Goal: Information Seeking & Learning: Learn about a topic

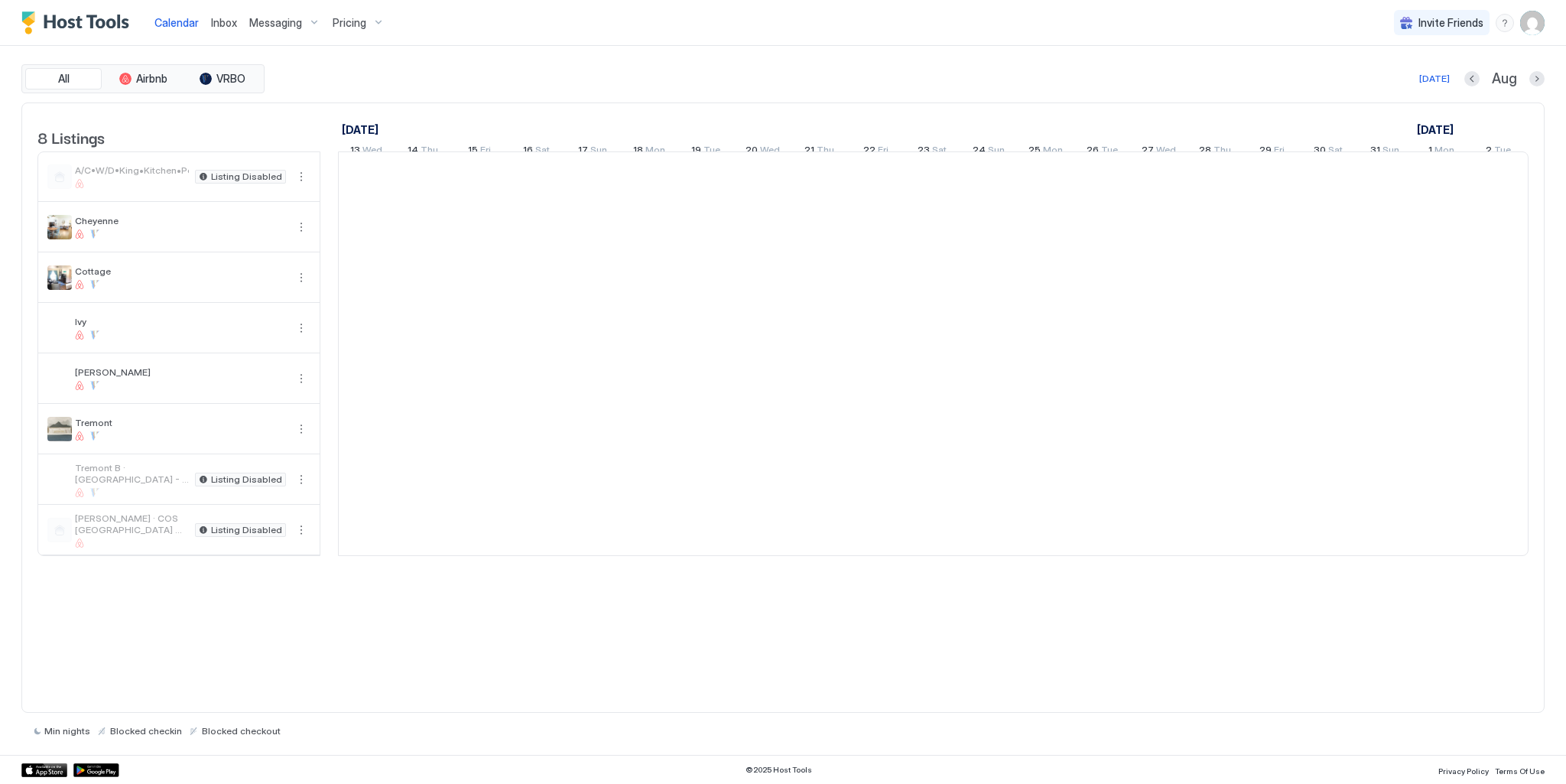
scroll to position [0, 850]
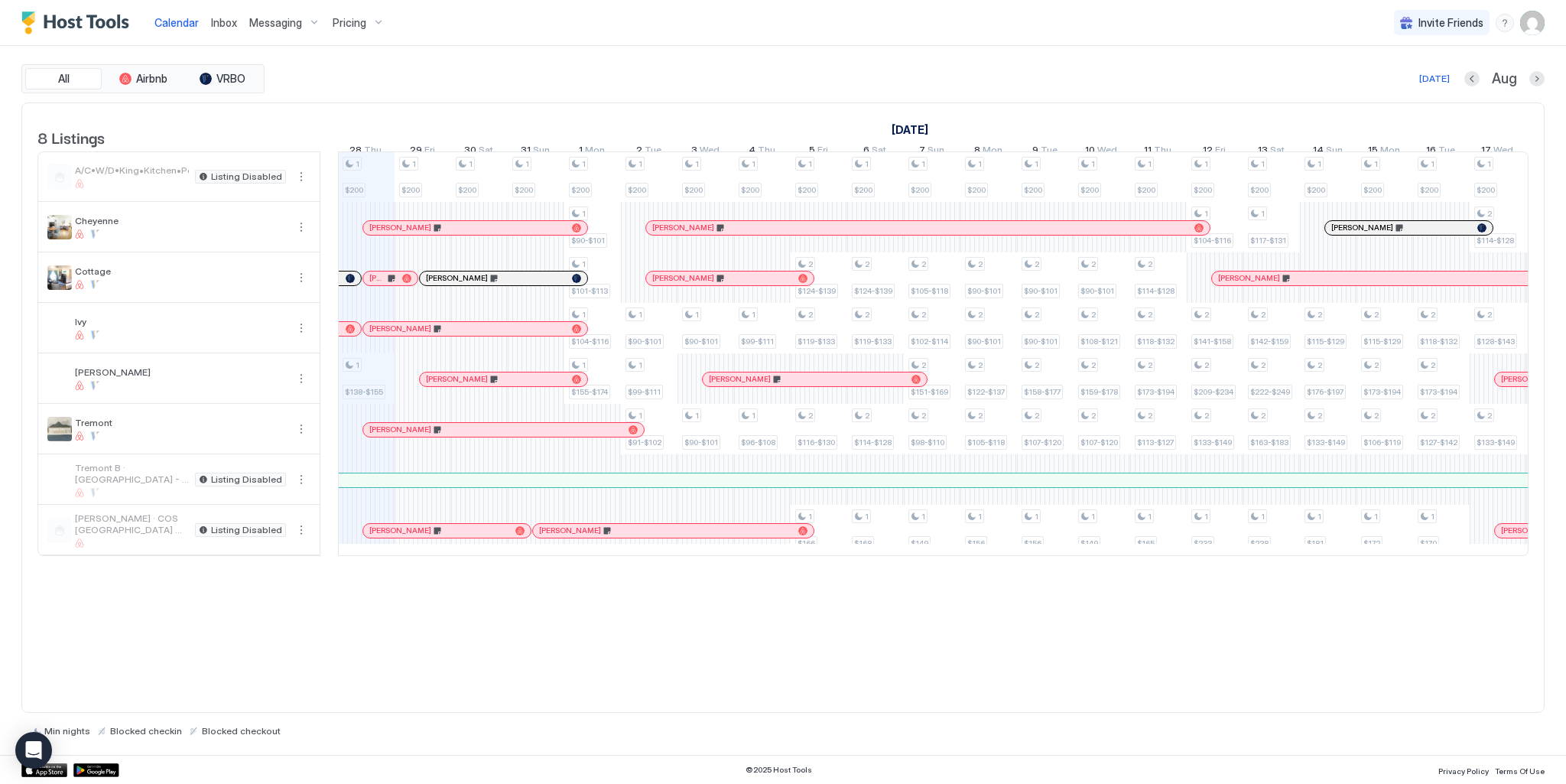
click at [344, 16] on span "Pricing" at bounding box center [349, 22] width 34 height 14
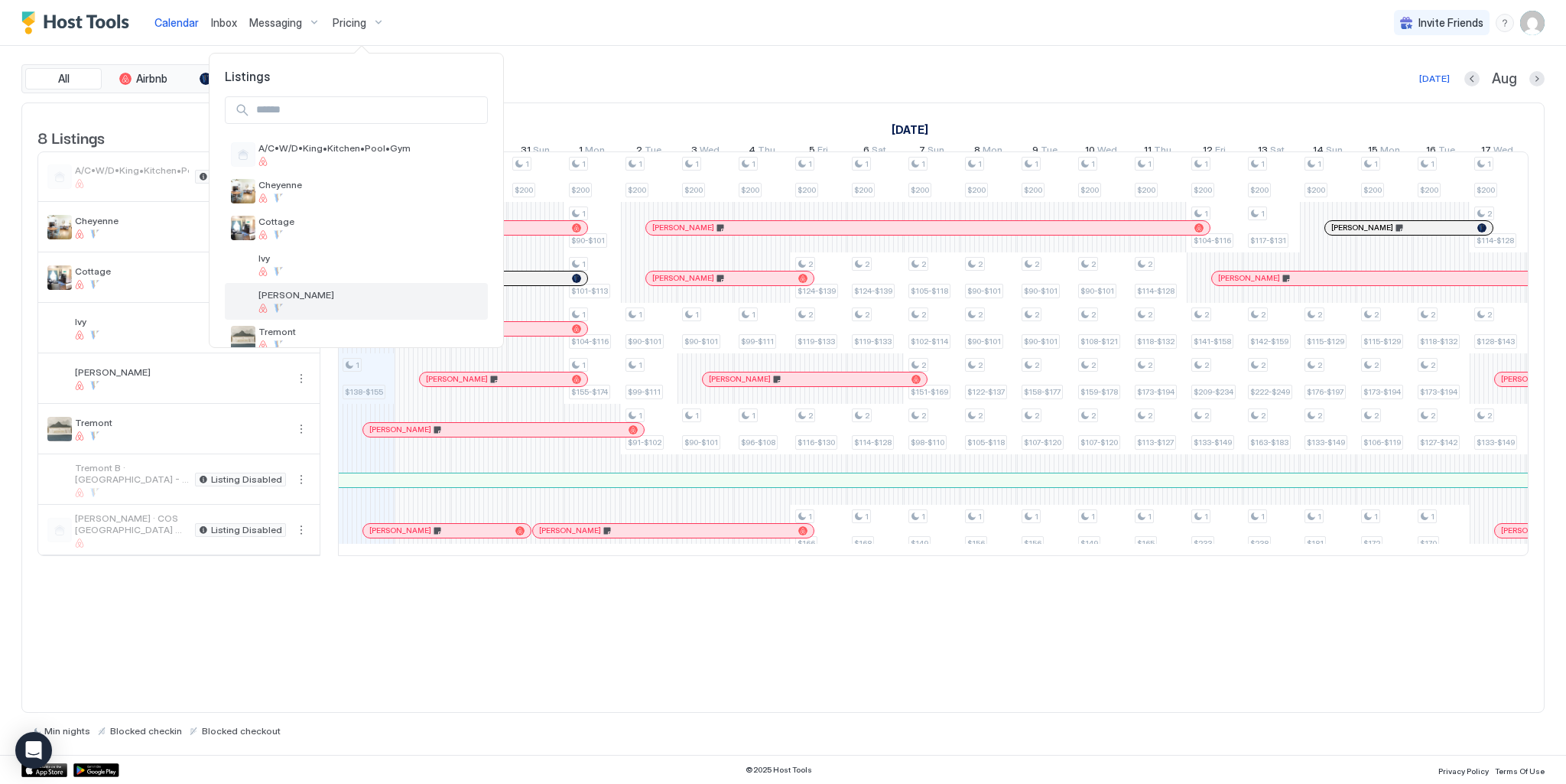
click at [275, 299] on span "[PERSON_NAME]" at bounding box center [370, 295] width 223 height 11
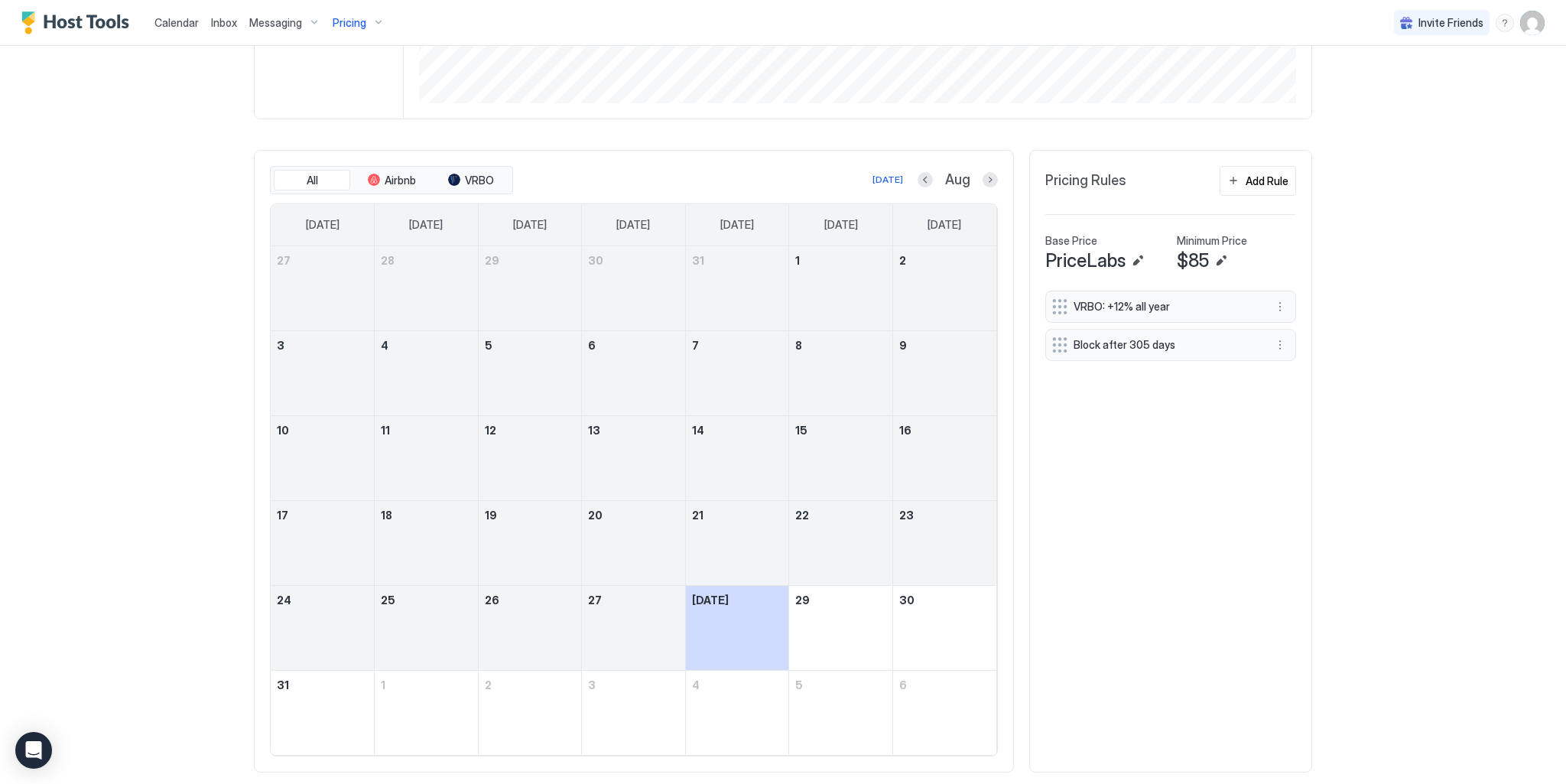
scroll to position [395, 0]
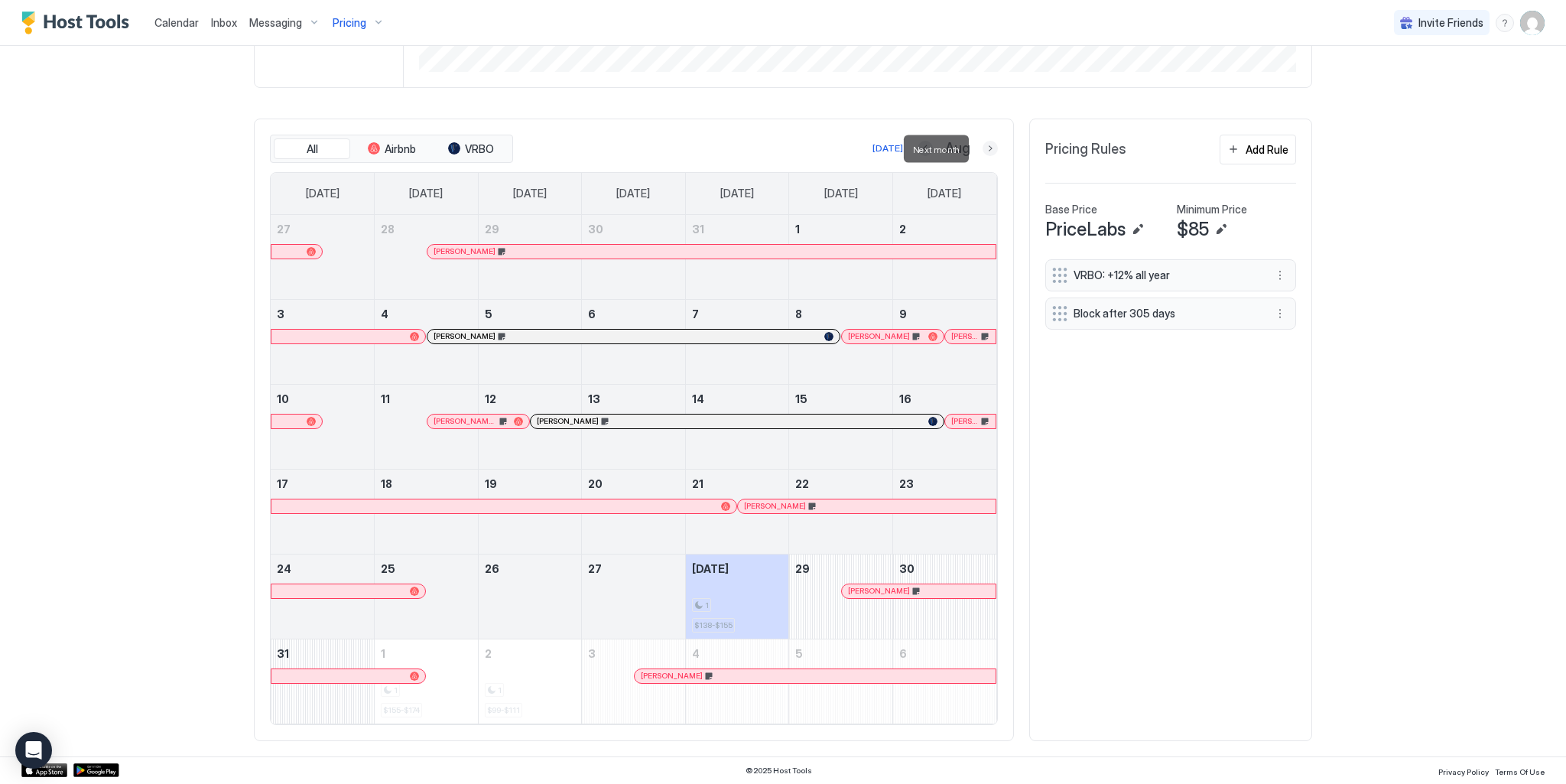
click at [986, 146] on button "Next month" at bounding box center [990, 148] width 15 height 15
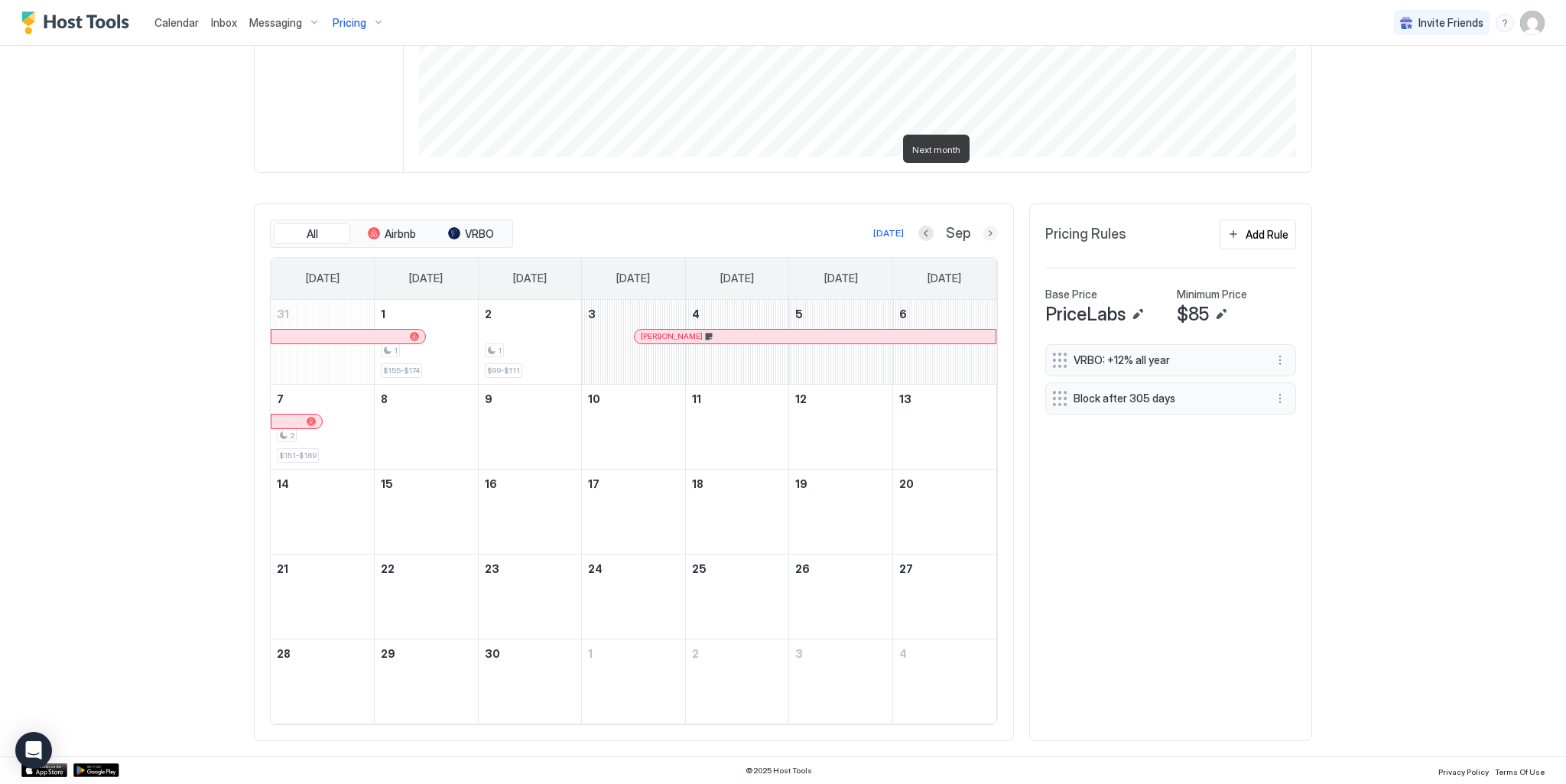
scroll to position [310, 0]
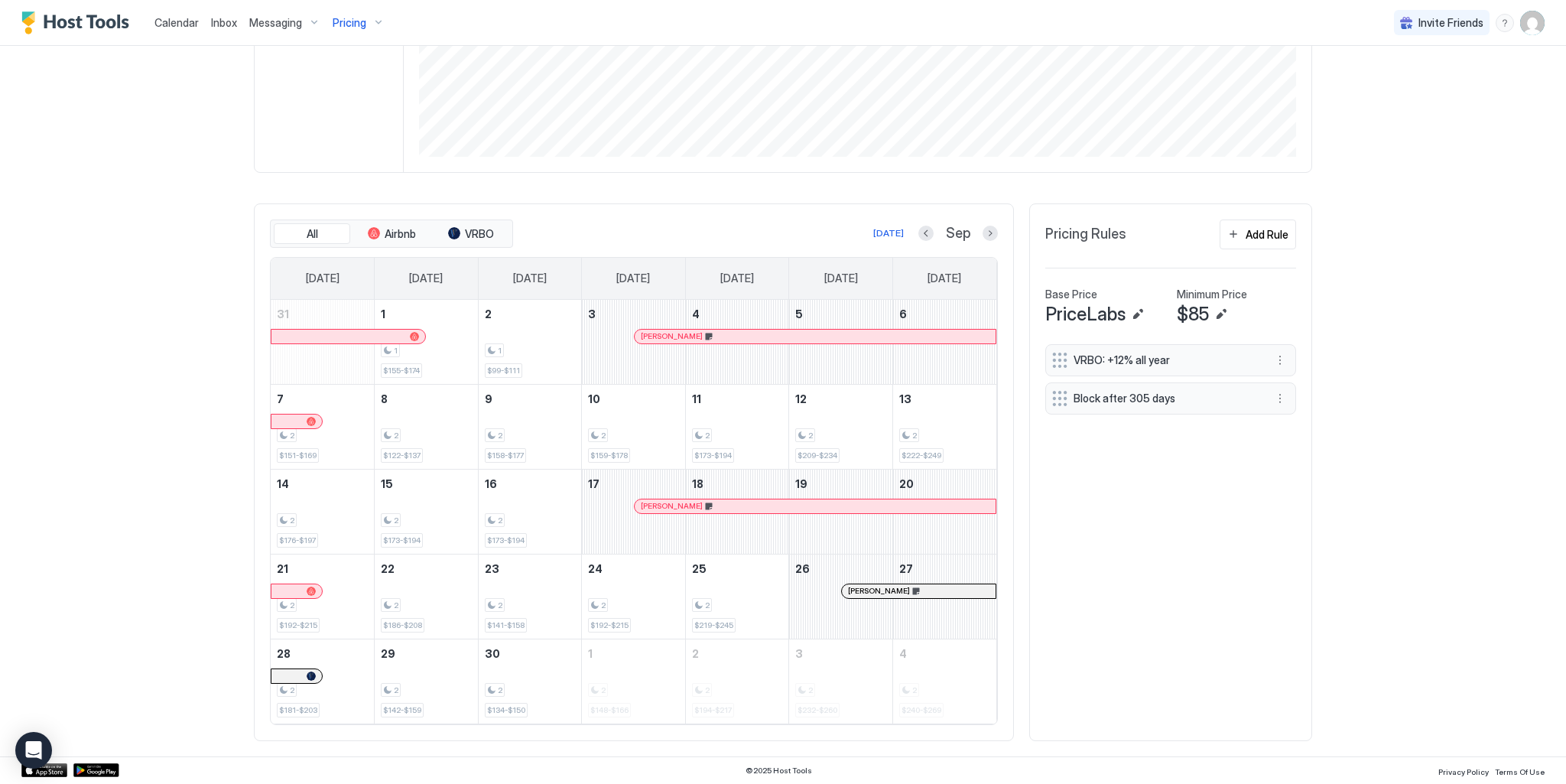
drag, startPoint x: 922, startPoint y: 217, endPoint x: 913, endPoint y: 234, distance: 19.2
click at [919, 222] on div "All Airbnb VRBO Today Sep Sunday Monday Tuesday Wednesday Thursday Friday Satur…" at bounding box center [633, 472] width 760 height 538
click at [918, 234] on button "Previous month" at bounding box center [925, 233] width 15 height 15
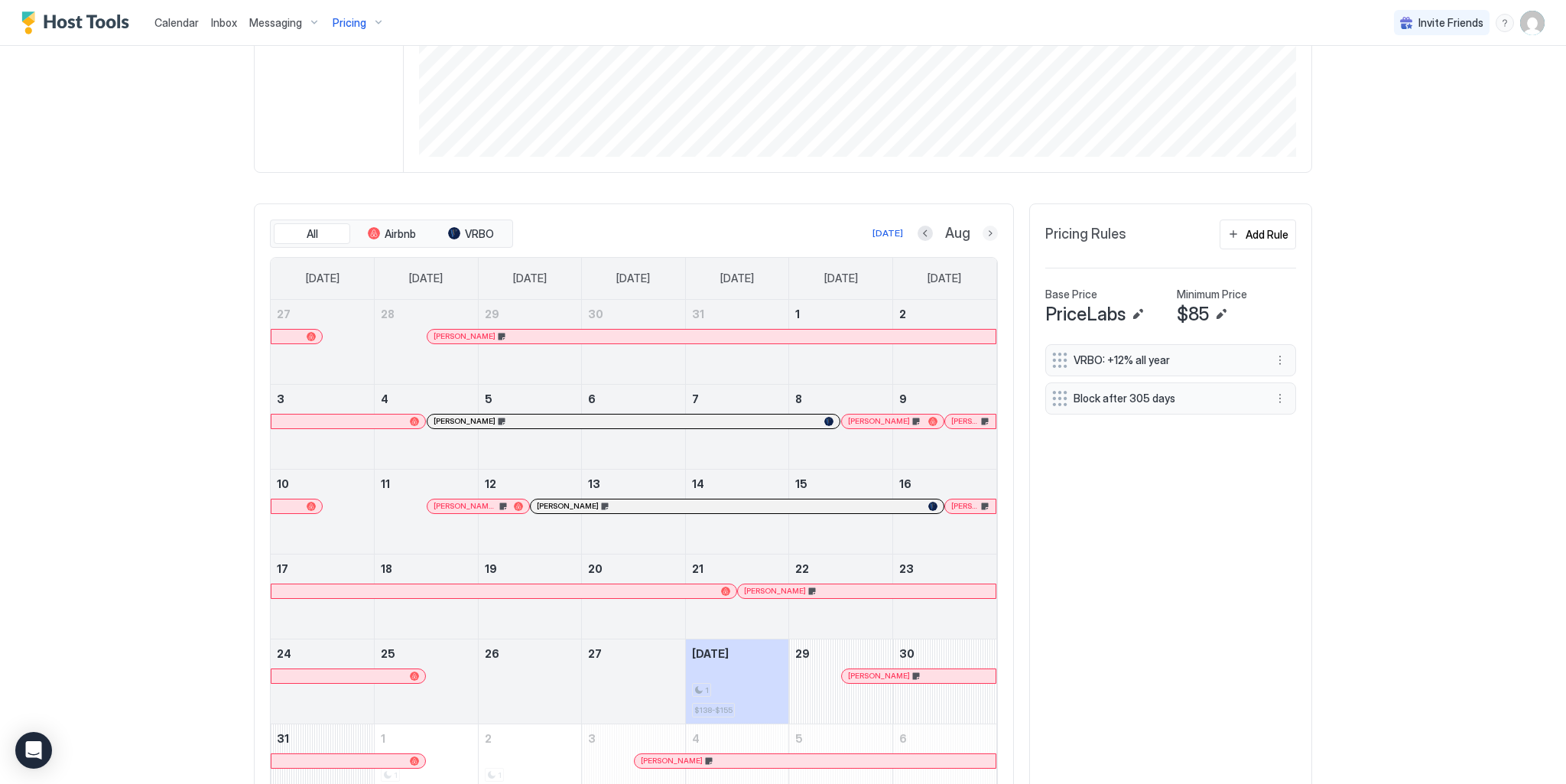
click at [992, 236] on button "Next month" at bounding box center [990, 233] width 15 height 15
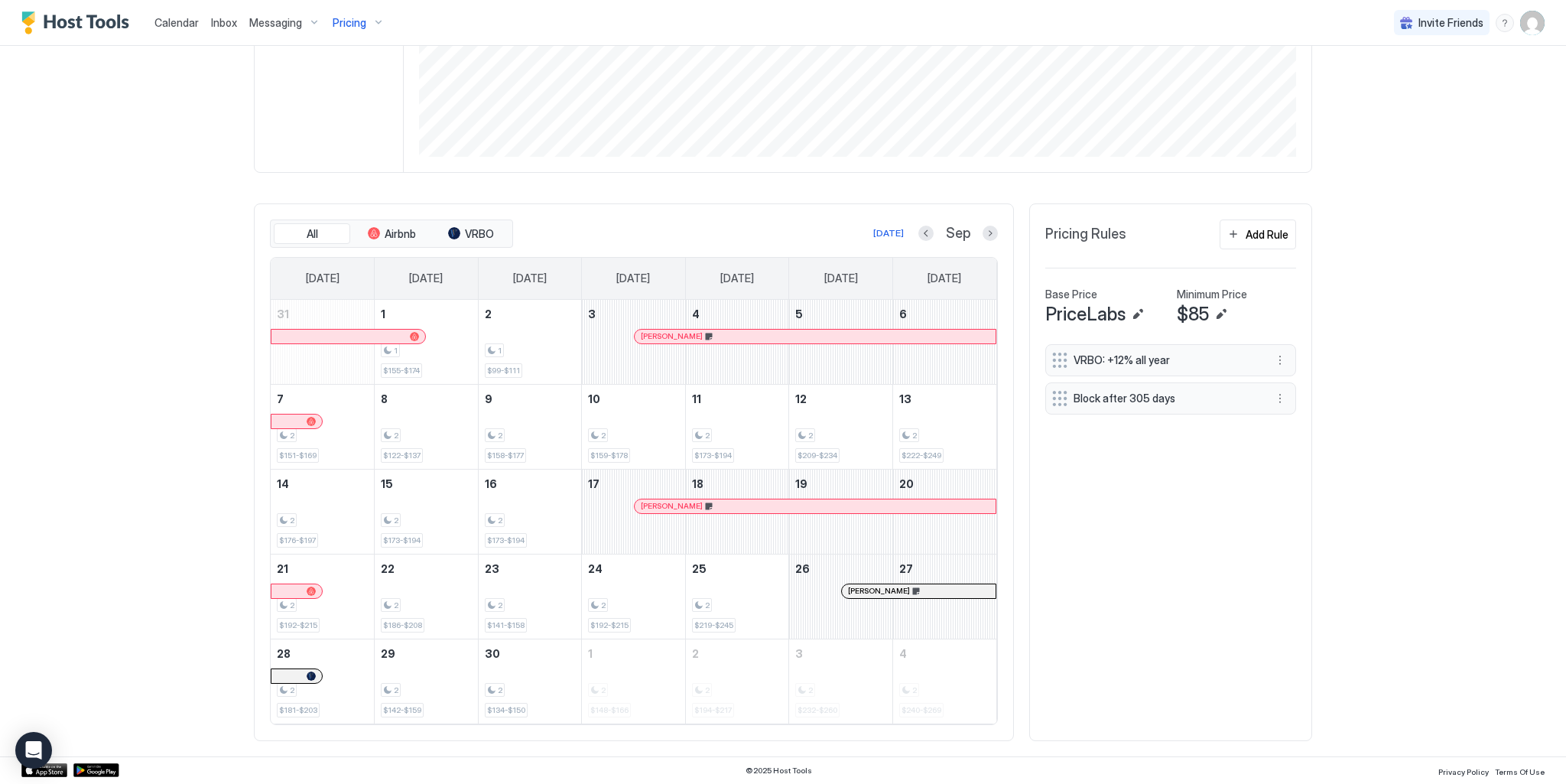
click at [823, 335] on div at bounding box center [828, 336] width 12 height 12
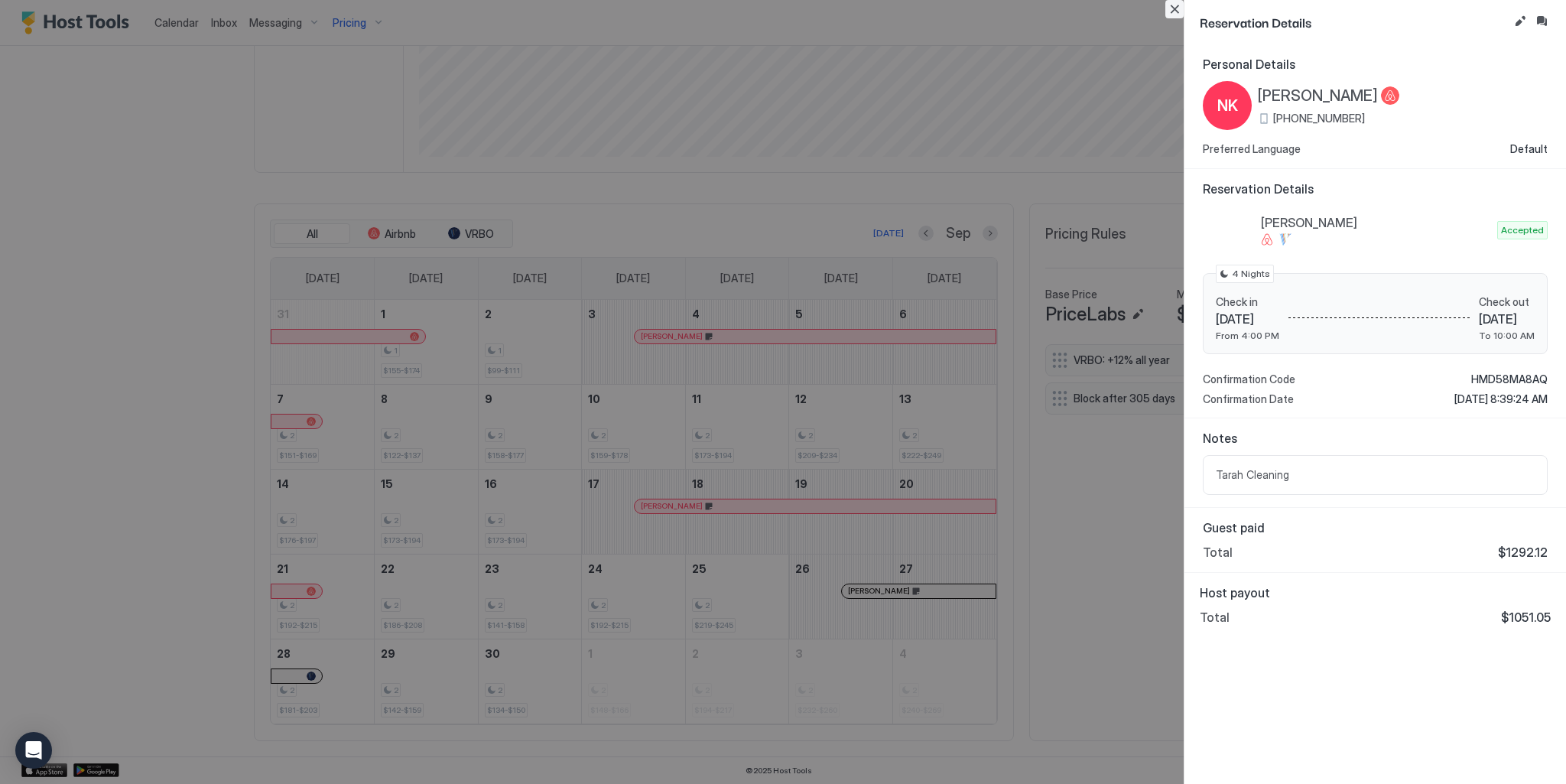
click at [1179, 14] on button "Close" at bounding box center [1174, 9] width 18 height 18
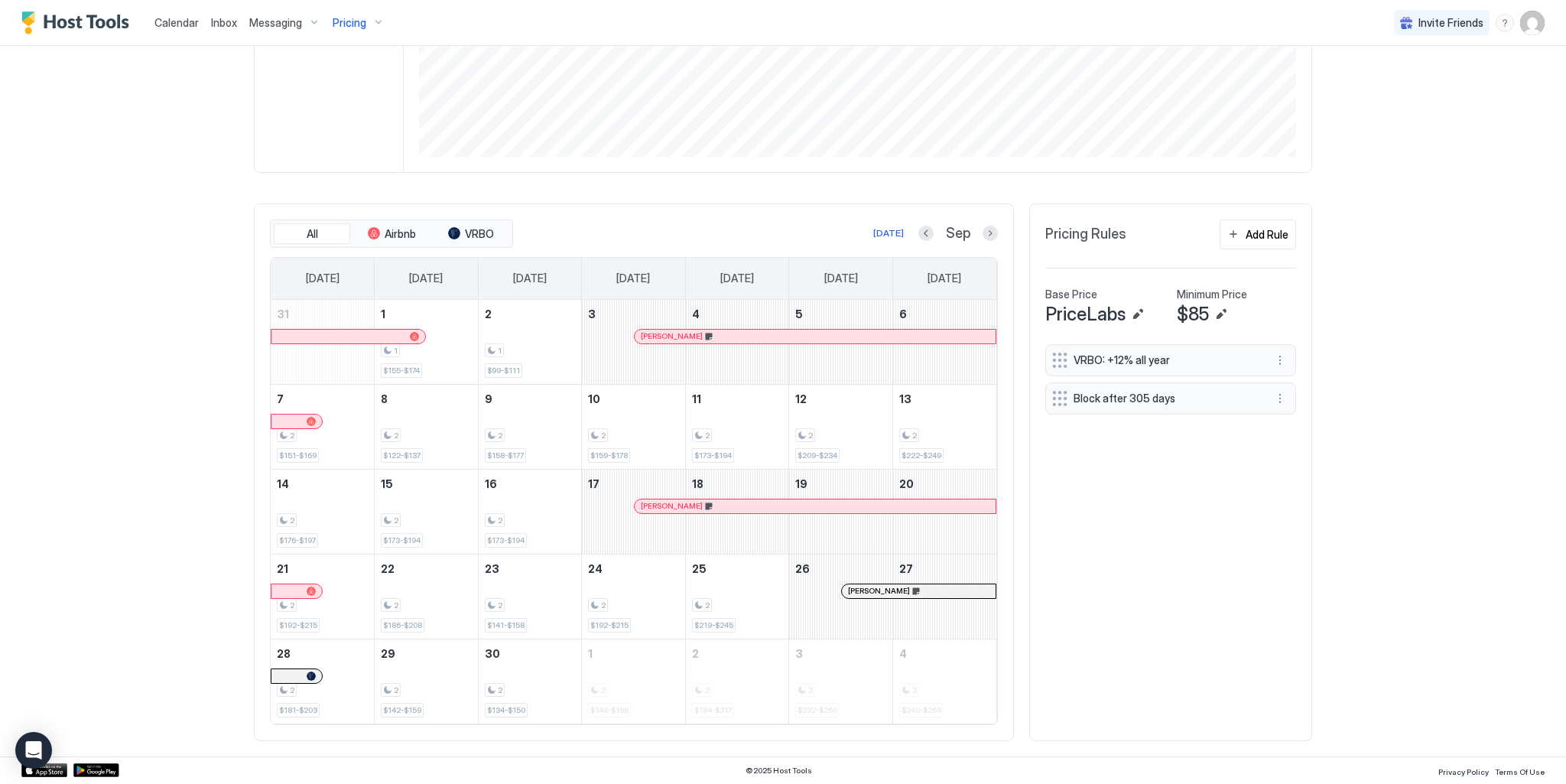
click at [637, 511] on div "[PERSON_NAME]" at bounding box center [816, 506] width 361 height 14
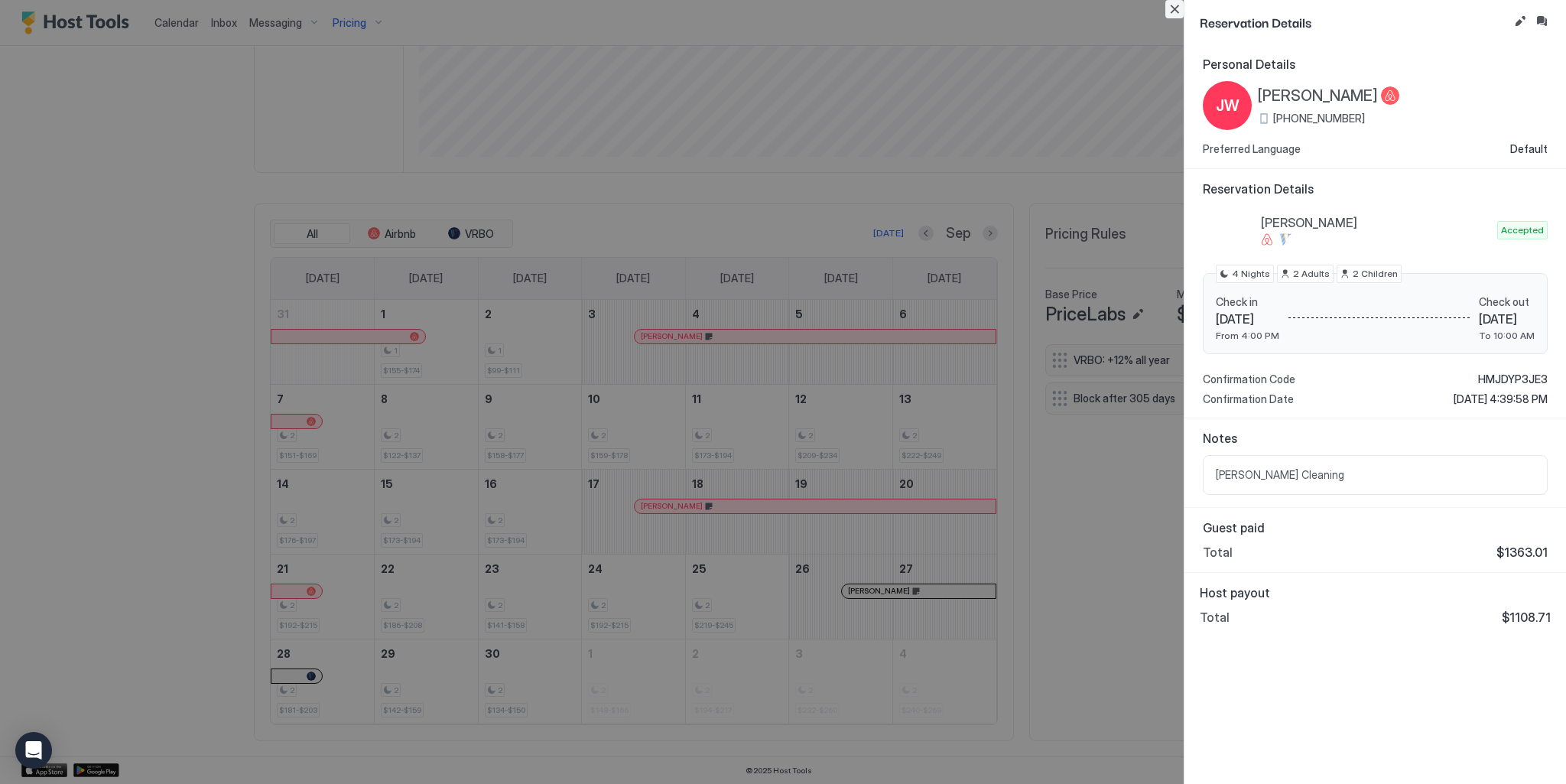
click at [1177, 9] on button "Close" at bounding box center [1174, 9] width 18 height 18
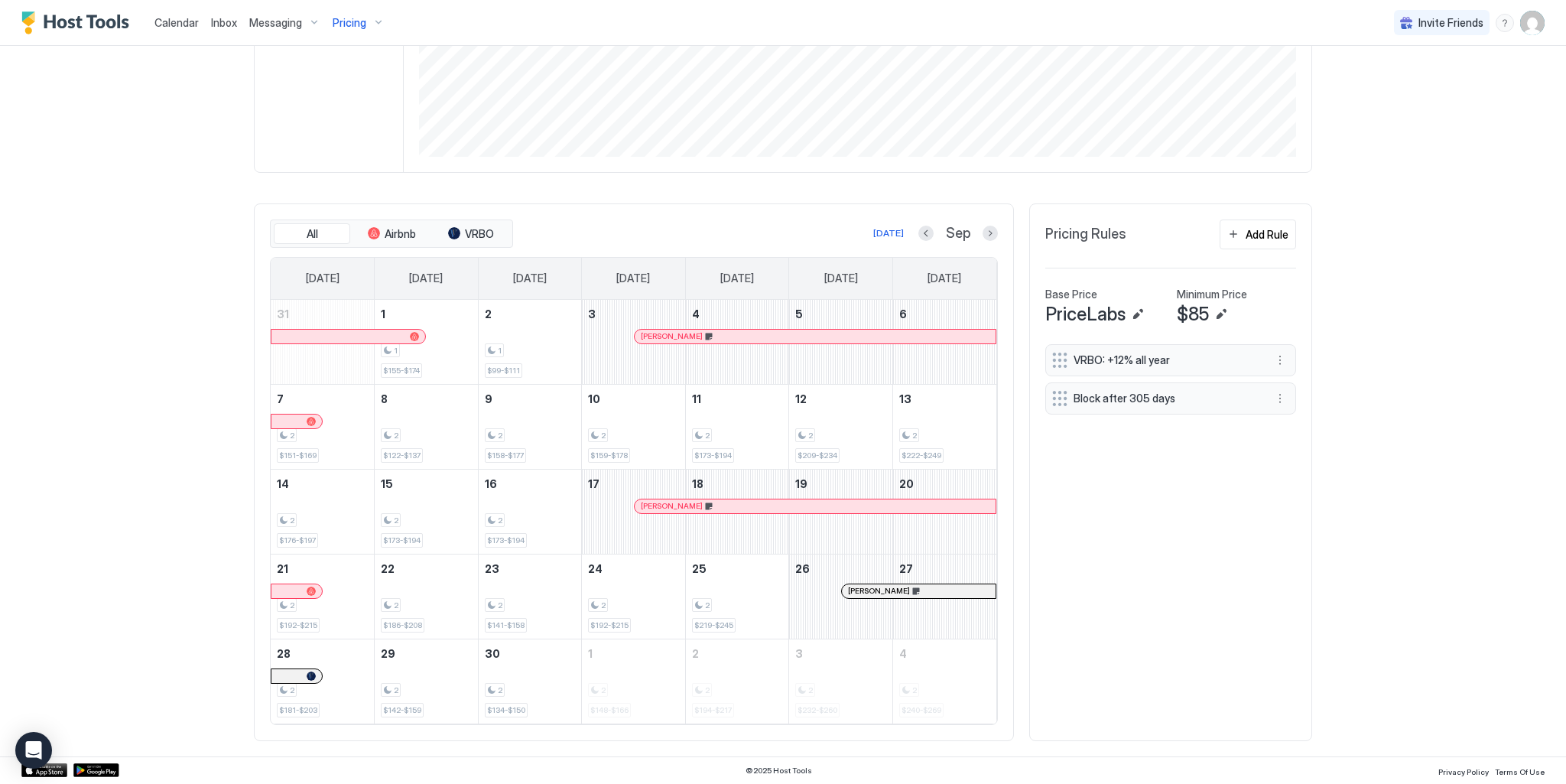
click at [879, 592] on div at bounding box center [884, 591] width 12 height 12
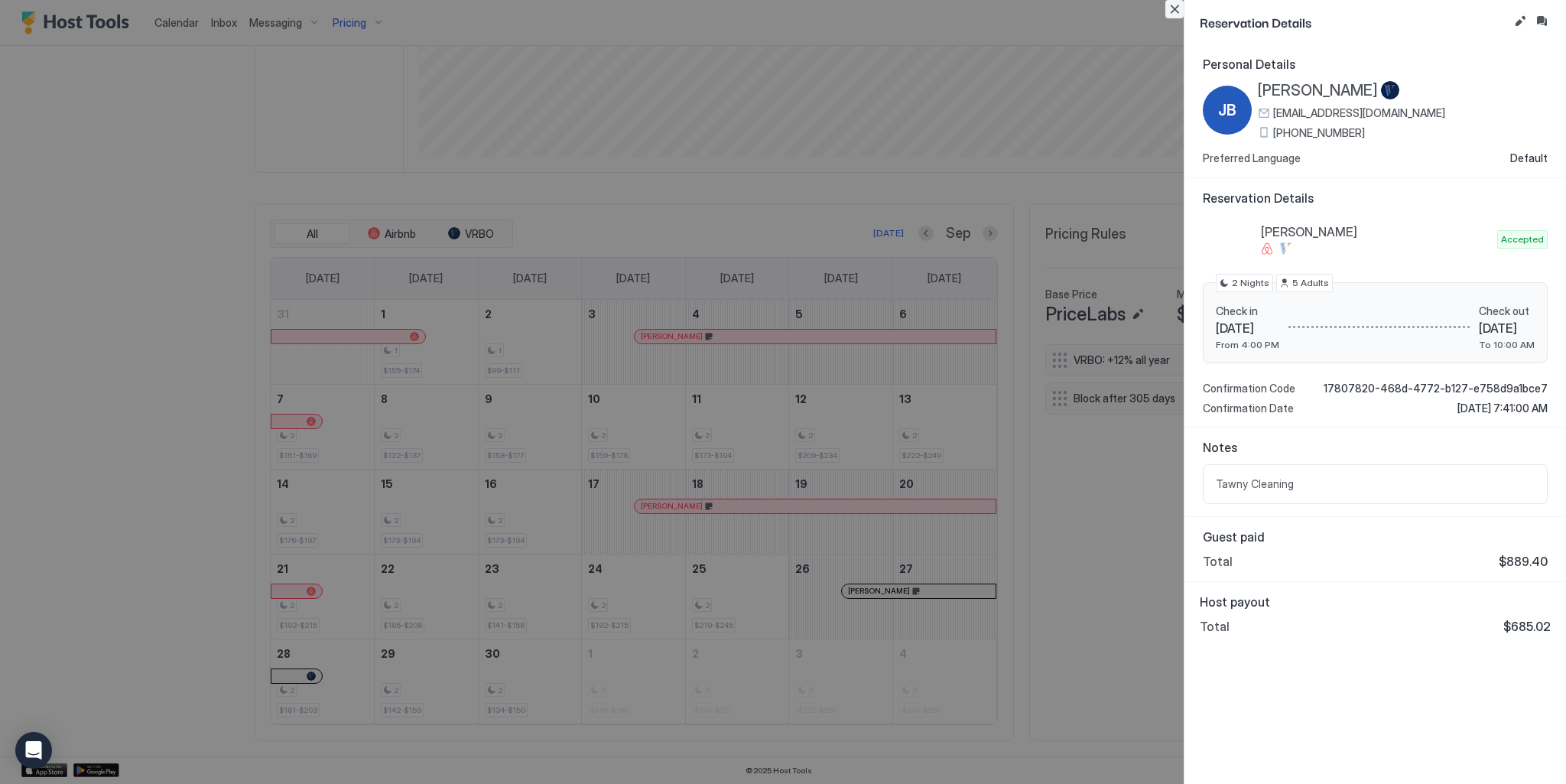
click at [1172, 8] on button "Close" at bounding box center [1174, 9] width 18 height 18
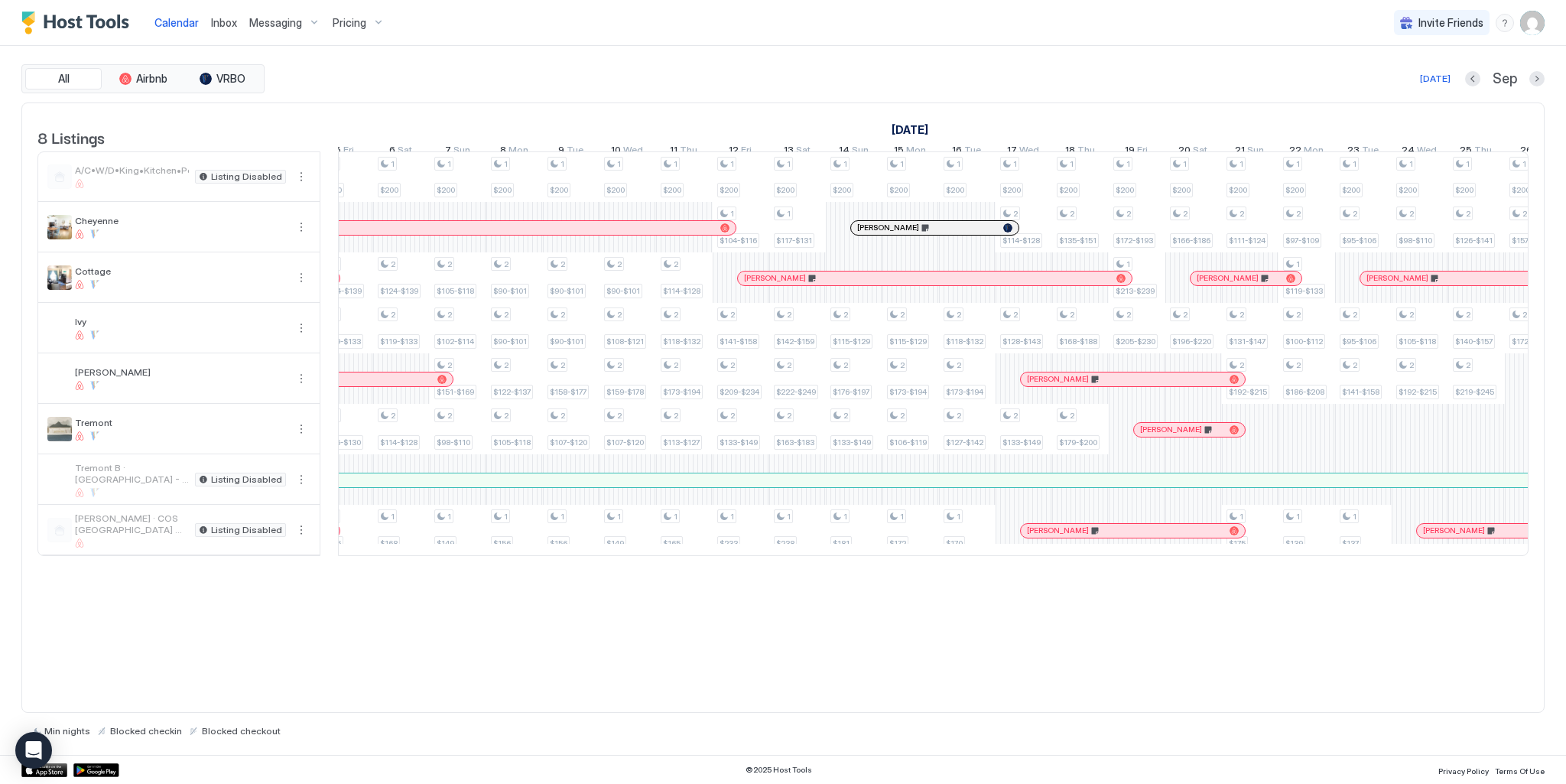
click at [1229, 436] on div at bounding box center [1229, 429] width 12 height 12
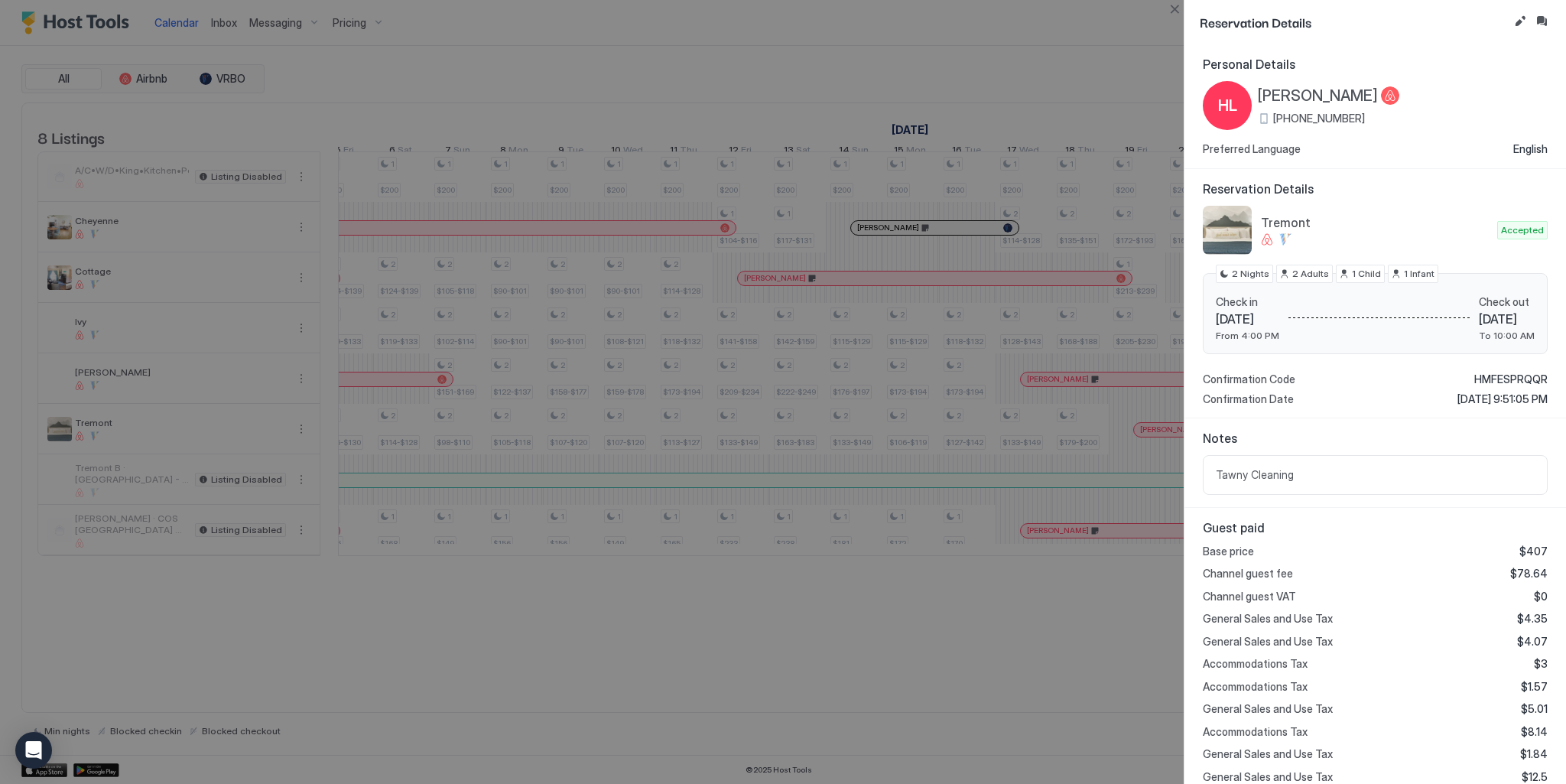
drag, startPoint x: 1019, startPoint y: 573, endPoint x: 956, endPoint y: 579, distance: 63.3
click at [956, 579] on div at bounding box center [783, 392] width 1566 height 784
drag, startPoint x: 956, startPoint y: 579, endPoint x: 1122, endPoint y: 156, distance: 454.4
click at [960, 573] on div at bounding box center [783, 392] width 1566 height 784
click at [1176, 8] on button "Close" at bounding box center [1174, 9] width 18 height 18
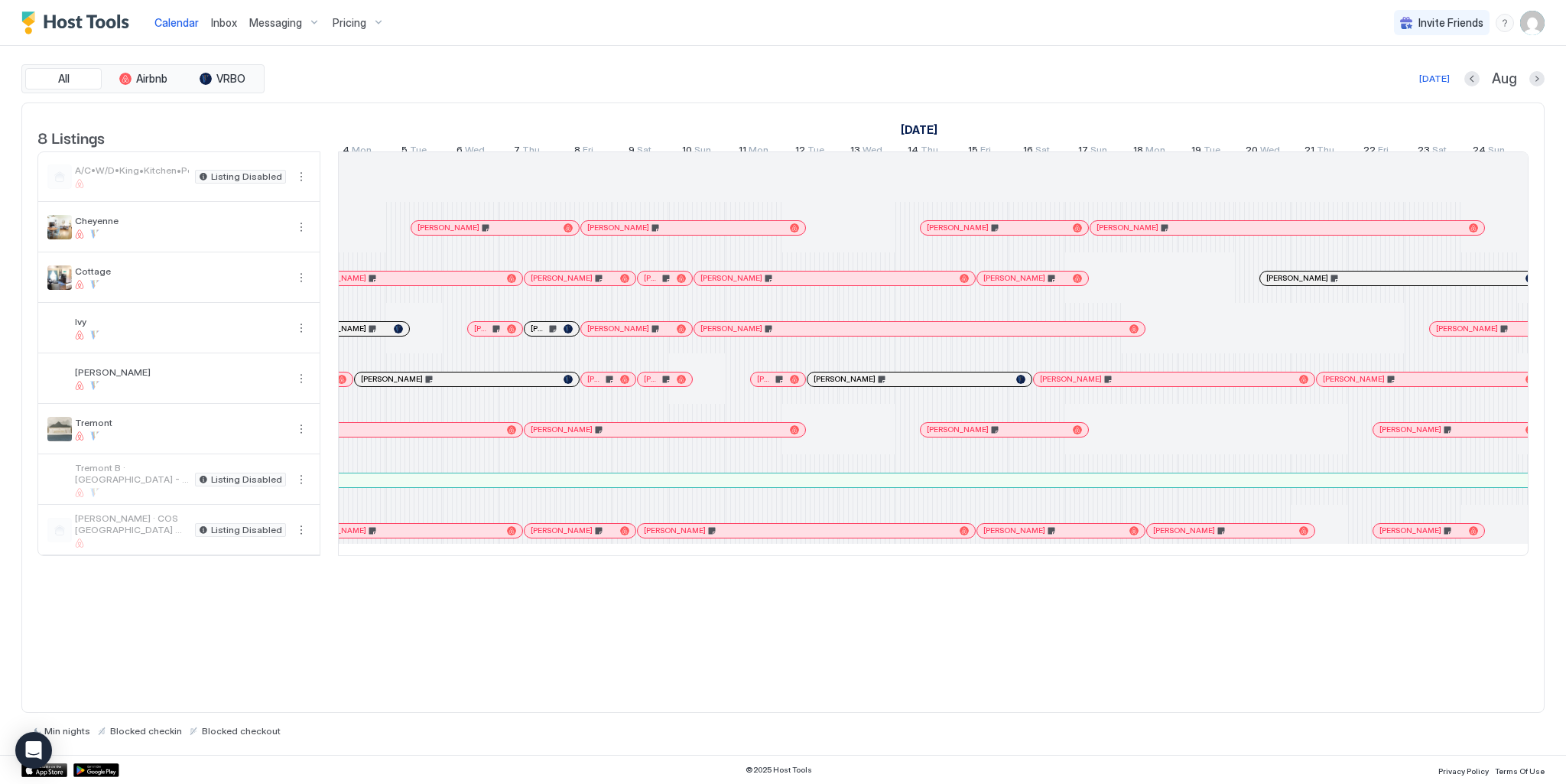
scroll to position [0, 482]
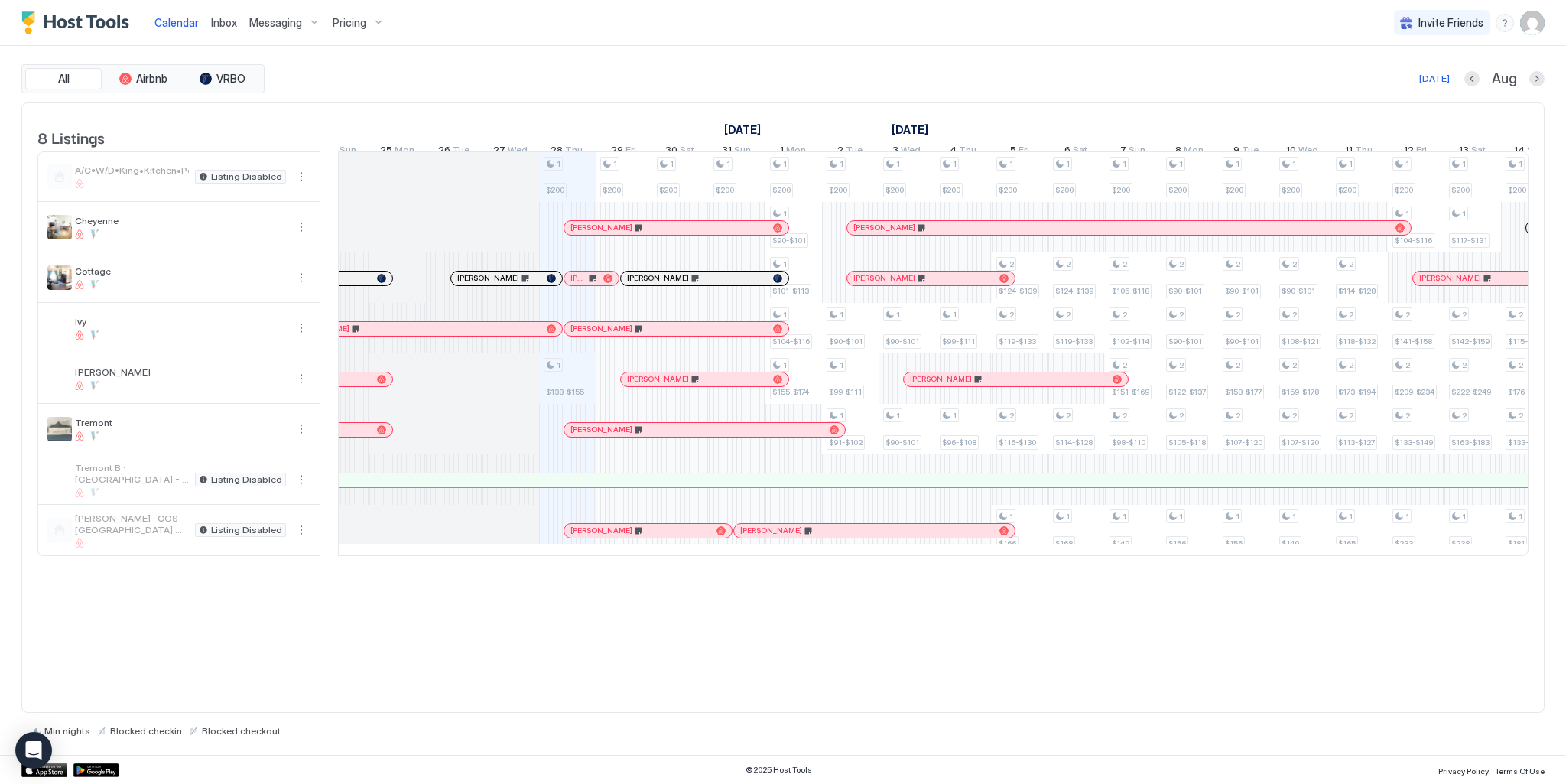
click at [805, 537] on div at bounding box center [805, 530] width 12 height 12
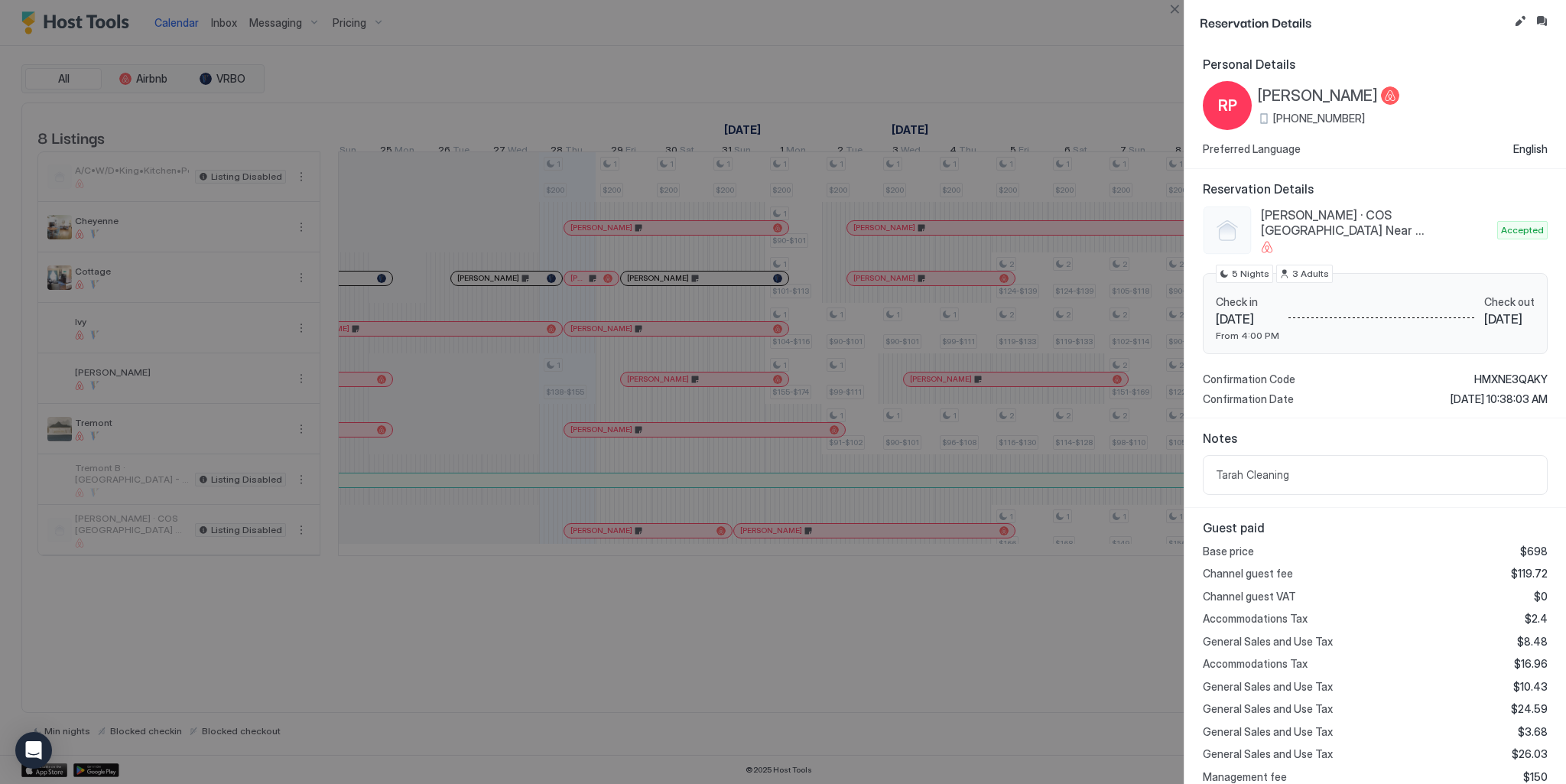
click at [1044, 583] on div at bounding box center [783, 392] width 1566 height 784
click at [1175, 12] on button "Close" at bounding box center [1174, 9] width 18 height 18
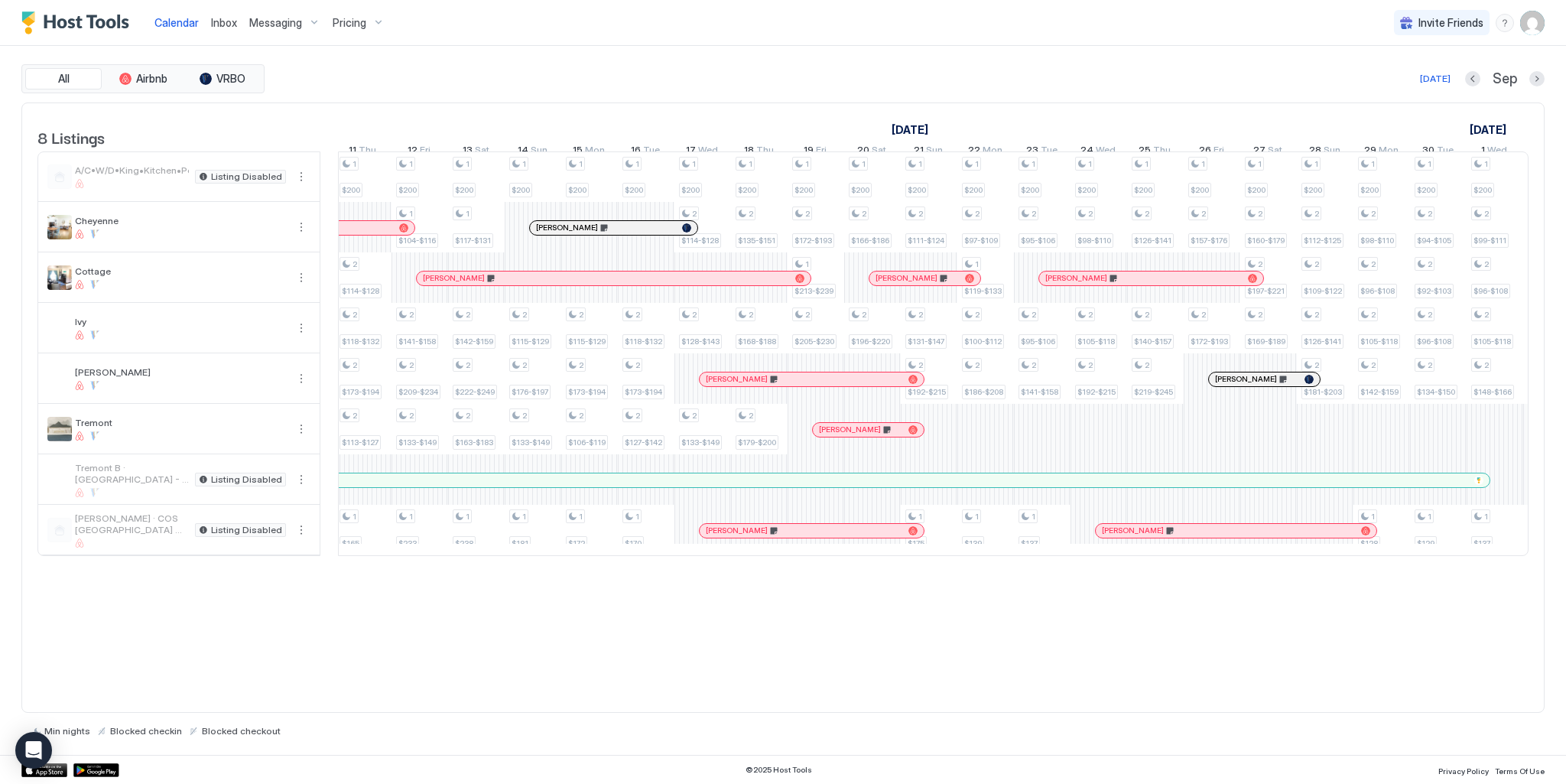
scroll to position [0, 1723]
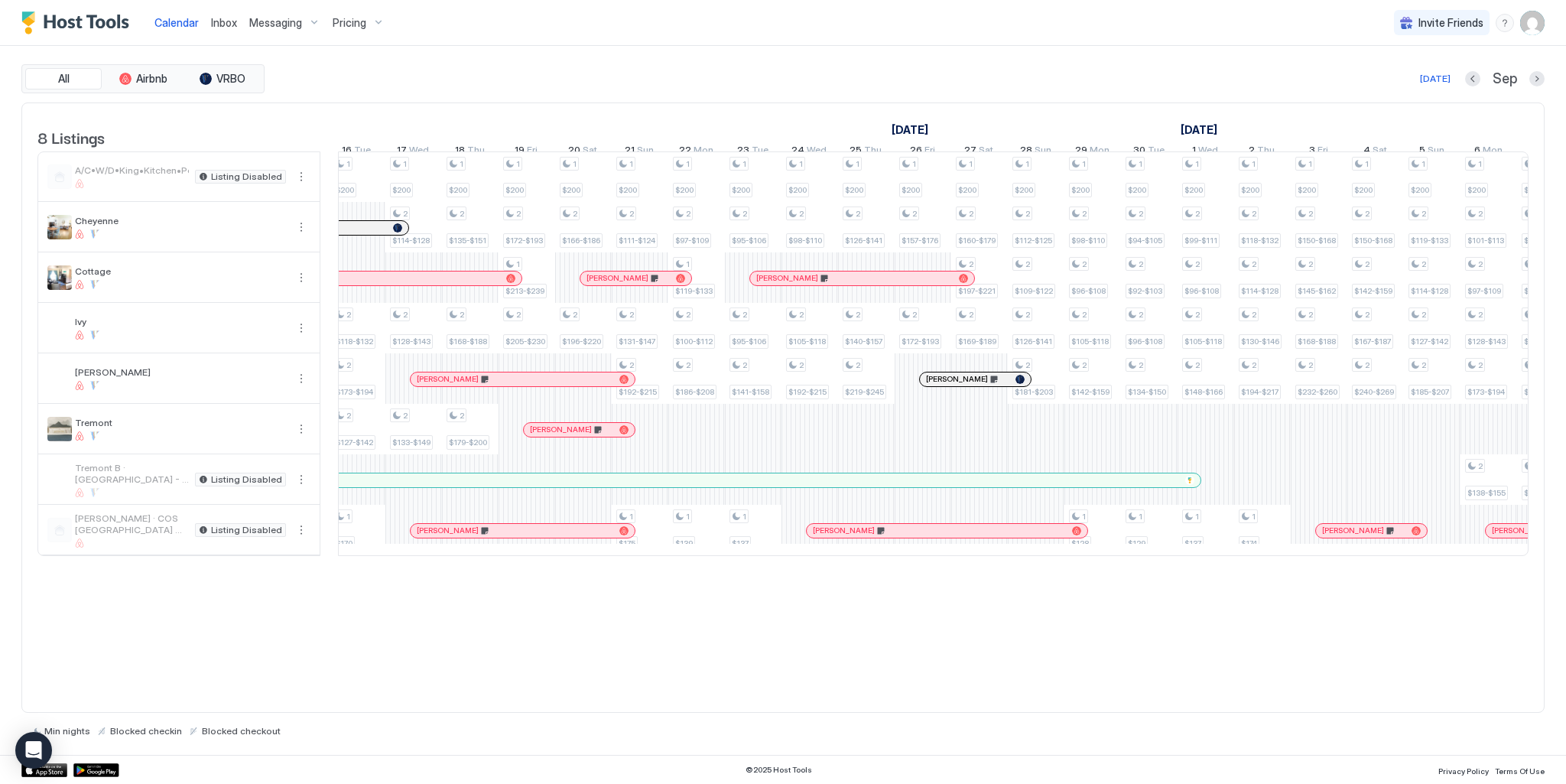
click at [0, 0] on div at bounding box center [0, 0] width 0 height 0
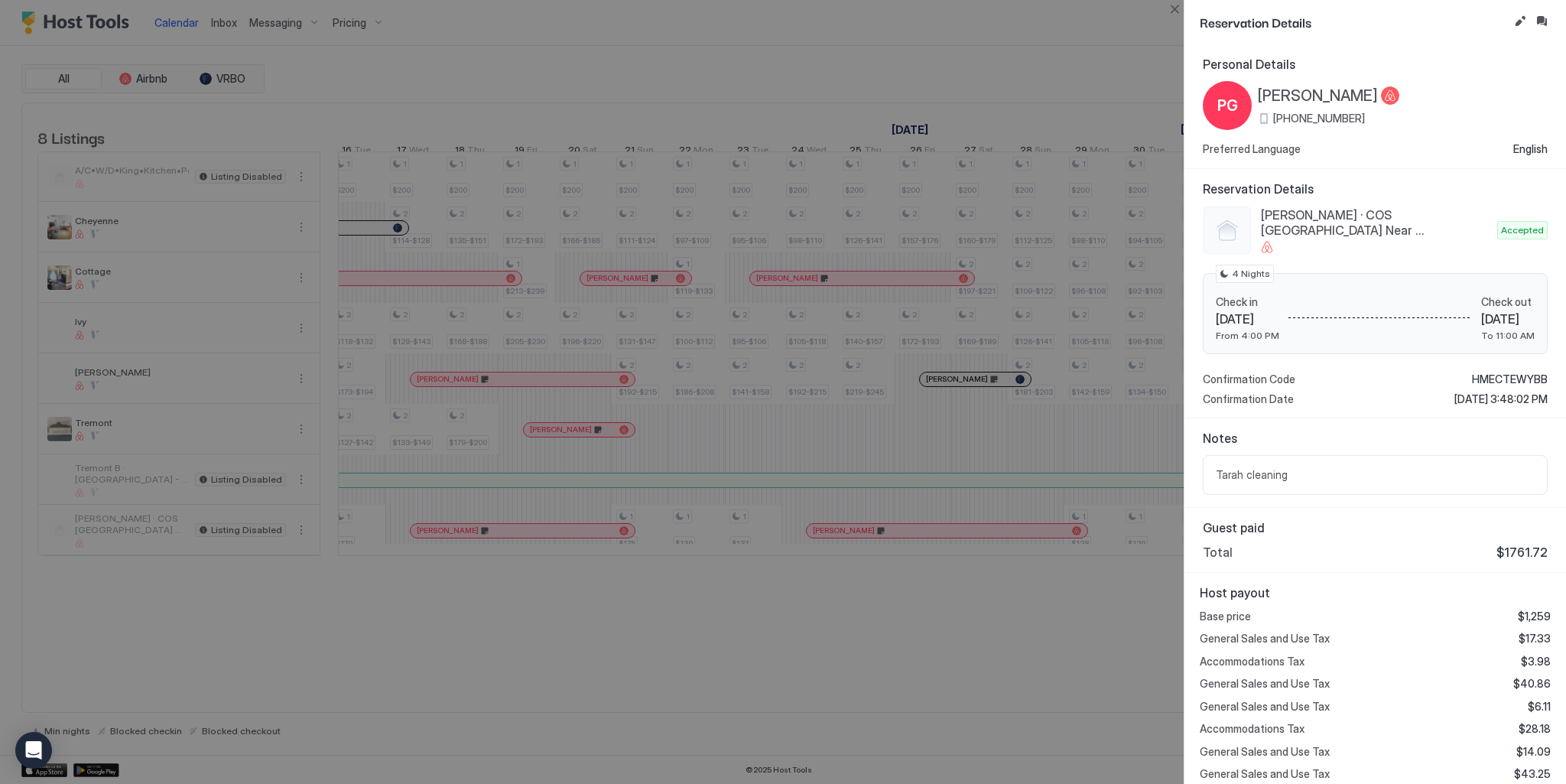
click at [844, 554] on div at bounding box center [783, 392] width 1566 height 784
drag, startPoint x: 1173, startPoint y: 5, endPoint x: 1081, endPoint y: 115, distance: 143.4
click at [1173, 6] on button "Close" at bounding box center [1174, 9] width 18 height 18
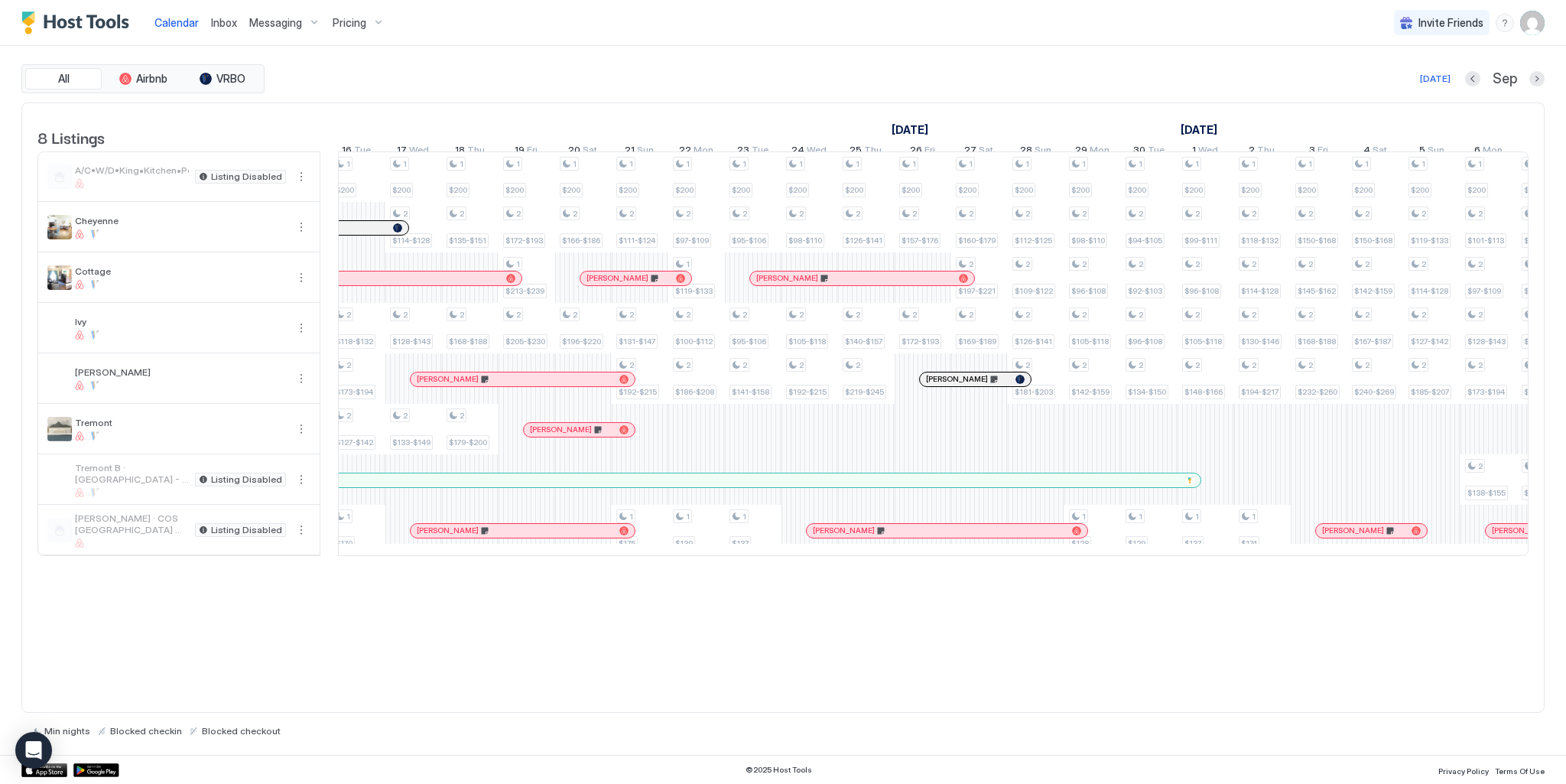
click at [855, 537] on div at bounding box center [855, 530] width 12 height 12
